Goal: Find specific page/section: Find specific page/section

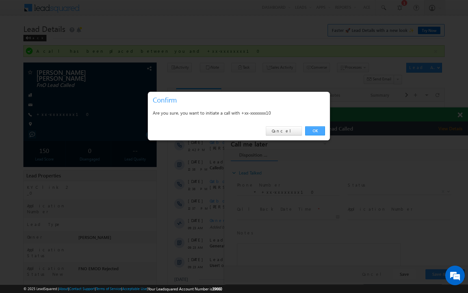
click at [321, 129] on link "OK" at bounding box center [315, 130] width 20 height 9
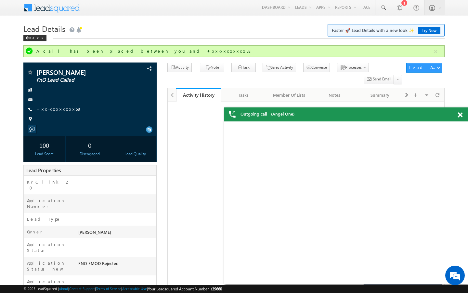
click at [58, 109] on link "+xx-xxxxxxxx58" at bounding box center [58, 109] width 45 height 6
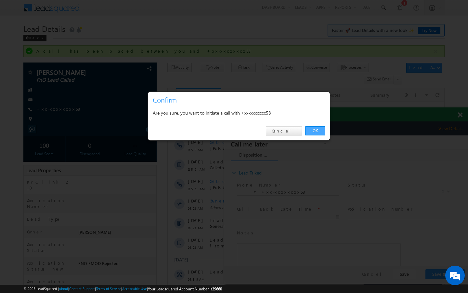
click at [316, 129] on link "OK" at bounding box center [315, 130] width 20 height 9
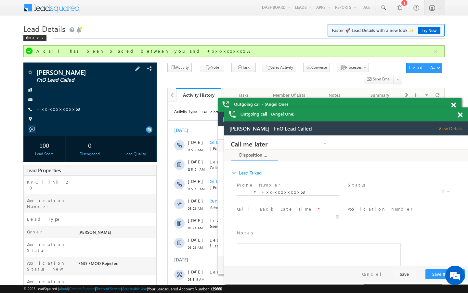
click at [59, 105] on div "[PERSON_NAME] FnO Lead Called +xx-xxxxxxxx58" at bounding box center [90, 97] width 127 height 57
click at [59, 106] on link "+xx-xxxxxxxx58" at bounding box center [58, 109] width 45 height 6
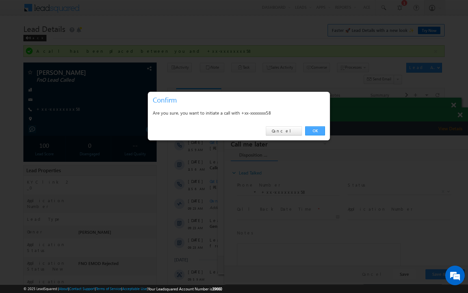
click at [309, 134] on link "OK" at bounding box center [315, 130] width 20 height 9
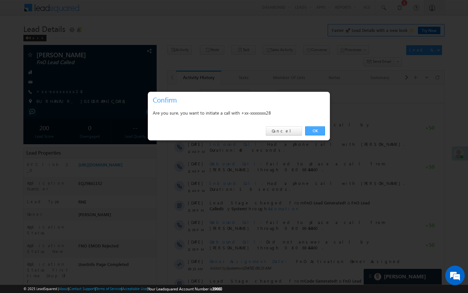
click at [314, 129] on link "OK" at bounding box center [315, 130] width 20 height 9
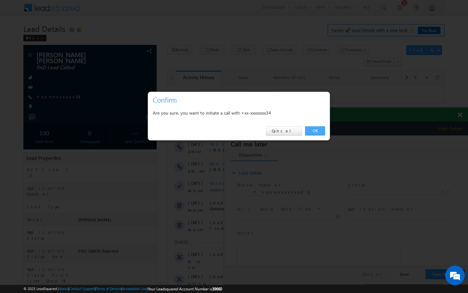
click at [308, 132] on link "OK" at bounding box center [315, 130] width 20 height 9
